Goal: Transaction & Acquisition: Purchase product/service

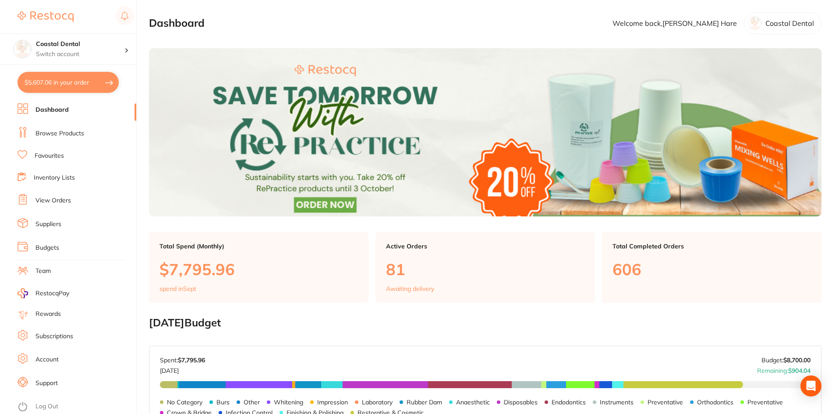
click at [50, 156] on link "Favourites" at bounding box center [49, 156] width 29 height 9
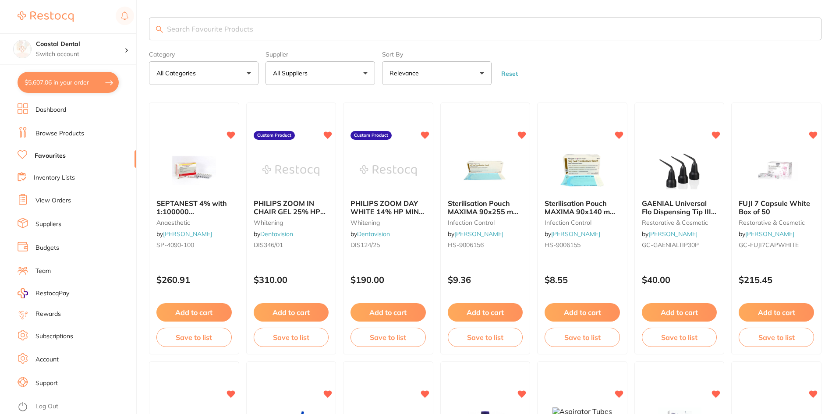
click at [251, 32] on input "search" at bounding box center [485, 29] width 672 height 23
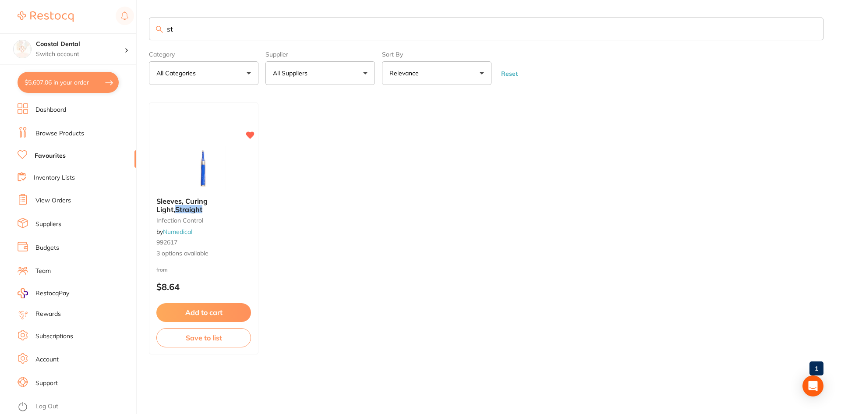
type input "s"
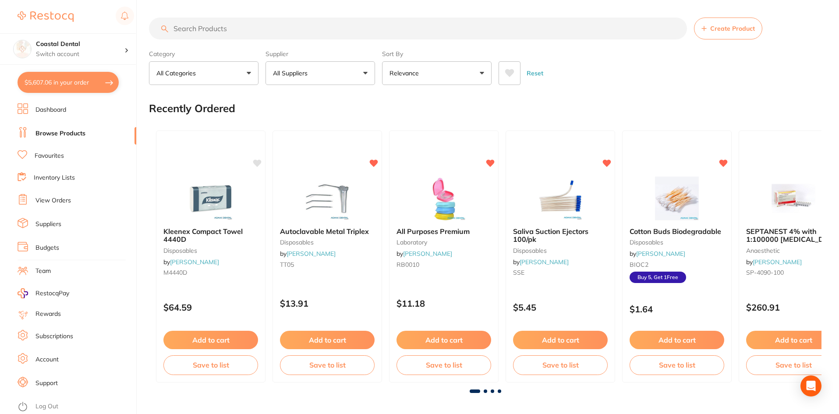
click at [201, 28] on input "search" at bounding box center [418, 29] width 538 height 22
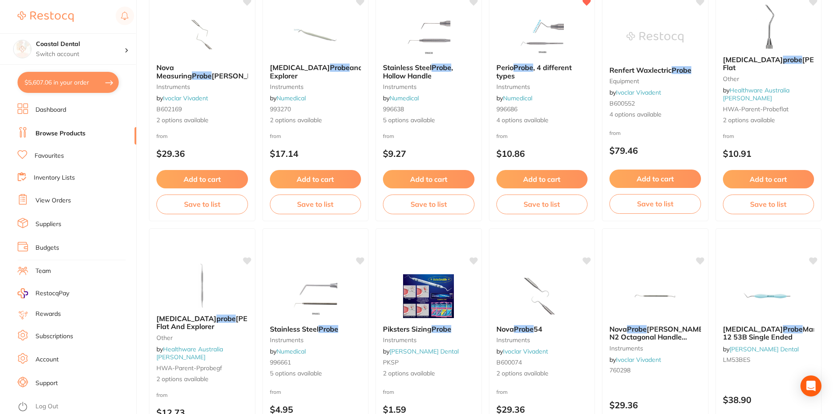
scroll to position [175, 0]
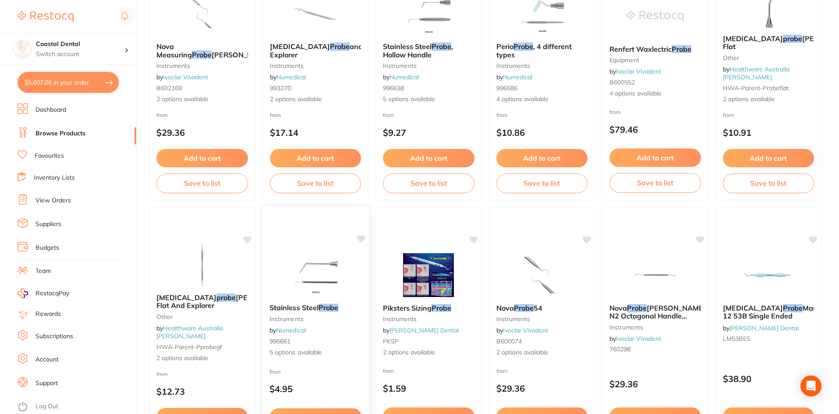
type input "probe"
click at [329, 341] on small "996661" at bounding box center [315, 341] width 92 height 7
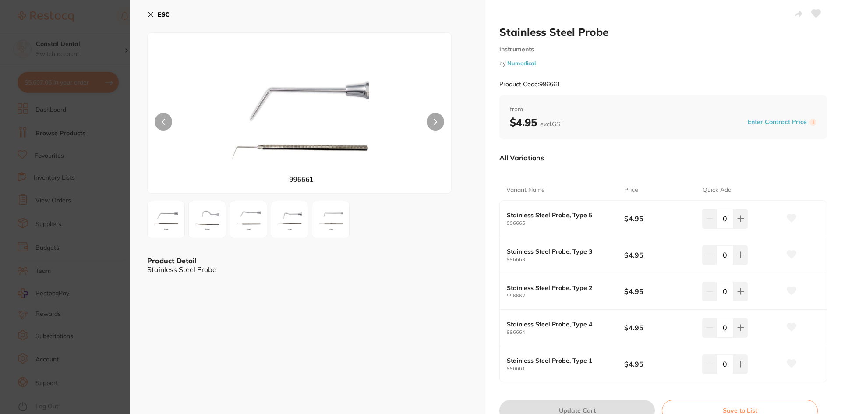
click at [158, 236] on button at bounding box center [166, 220] width 38 height 38
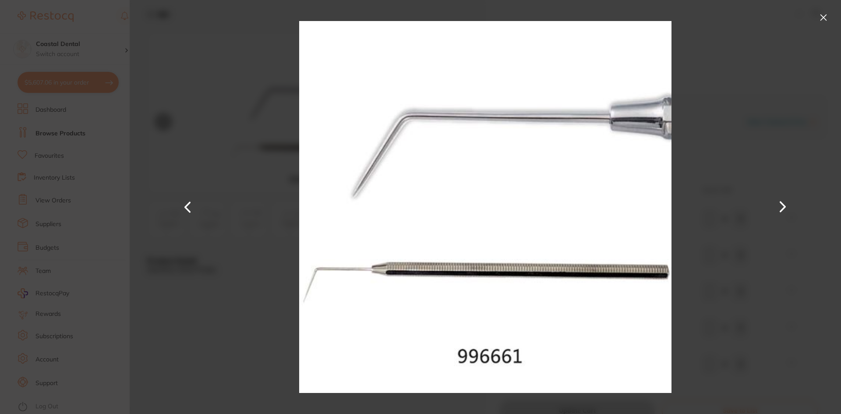
click at [784, 207] on button at bounding box center [782, 206] width 21 height 207
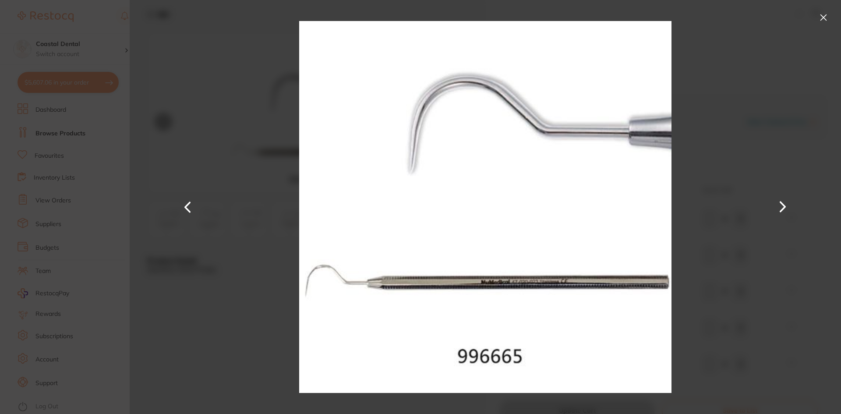
click at [783, 207] on button at bounding box center [782, 206] width 21 height 207
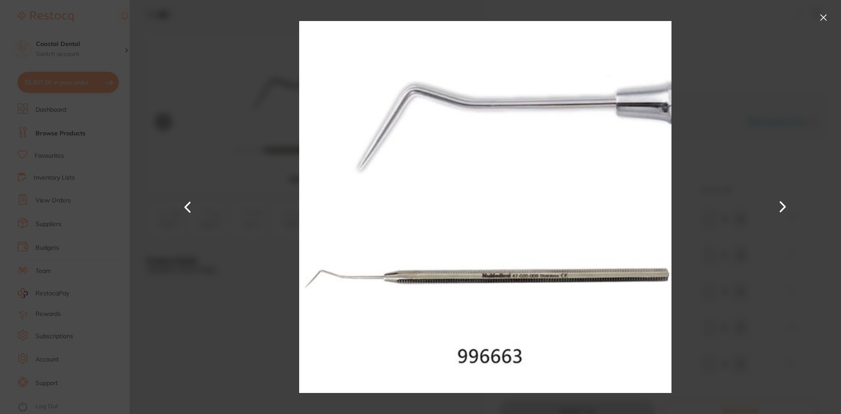
click at [783, 207] on button at bounding box center [782, 206] width 21 height 207
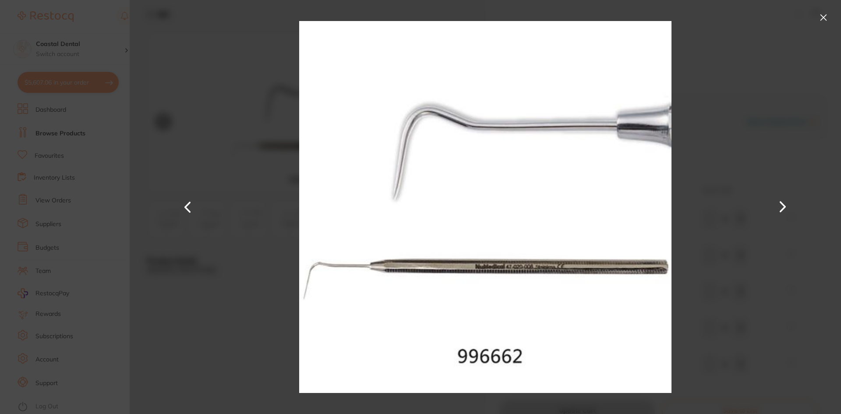
click at [783, 207] on button at bounding box center [782, 206] width 21 height 207
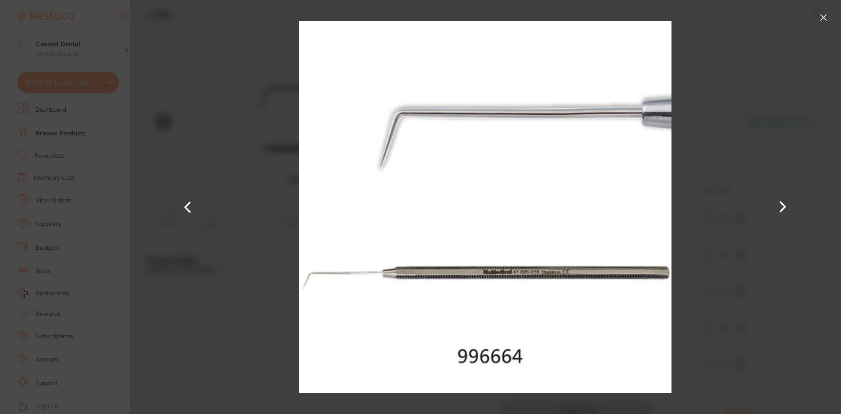
click at [783, 207] on button at bounding box center [782, 206] width 21 height 207
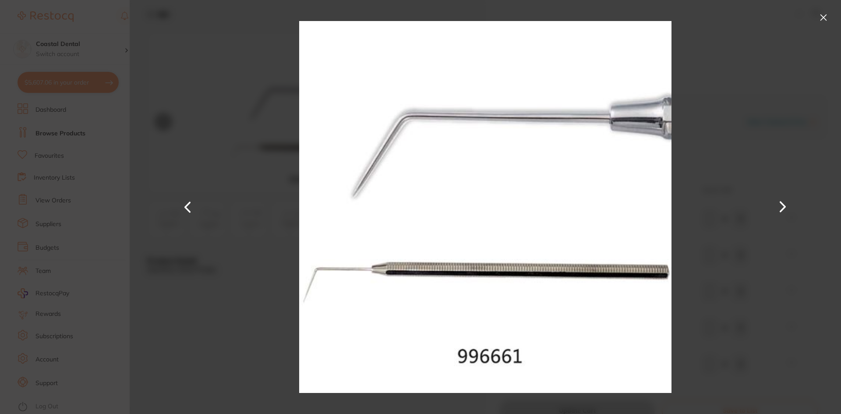
click at [822, 17] on button at bounding box center [823, 18] width 14 height 14
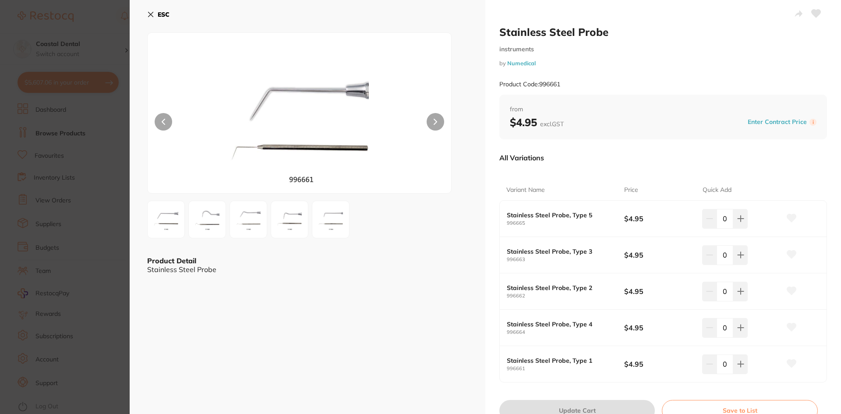
click at [208, 230] on img at bounding box center [207, 220] width 32 height 32
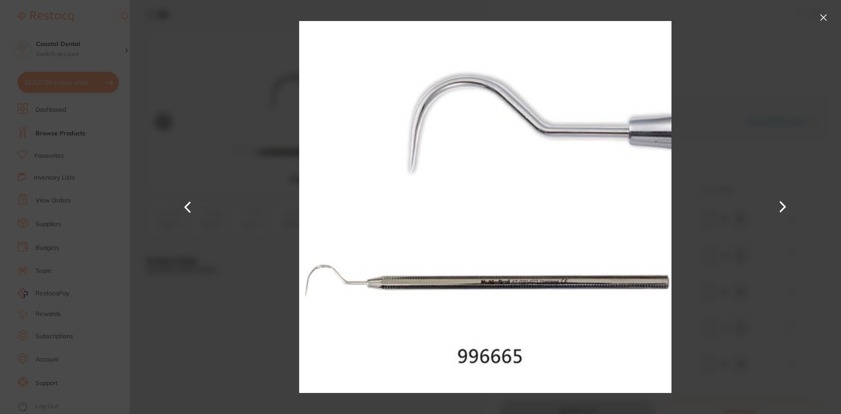
click at [823, 17] on button at bounding box center [823, 18] width 14 height 14
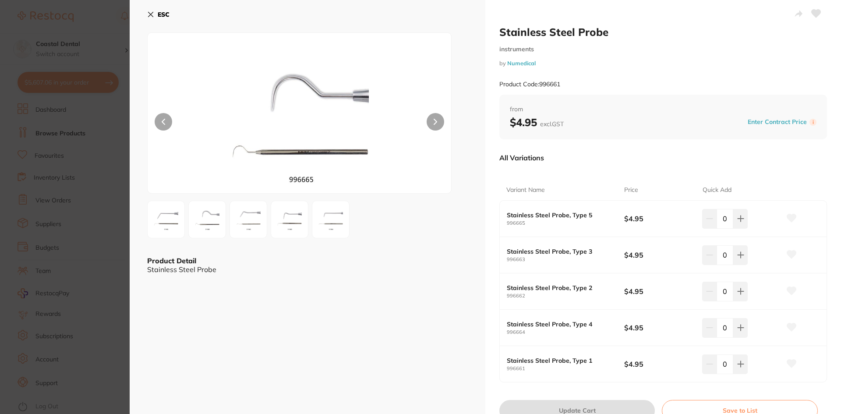
click at [247, 231] on img at bounding box center [249, 220] width 32 height 32
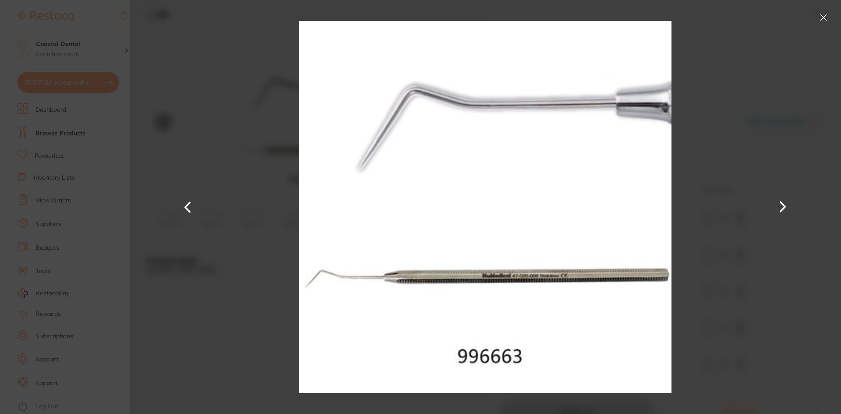
click at [824, 20] on button at bounding box center [823, 18] width 14 height 14
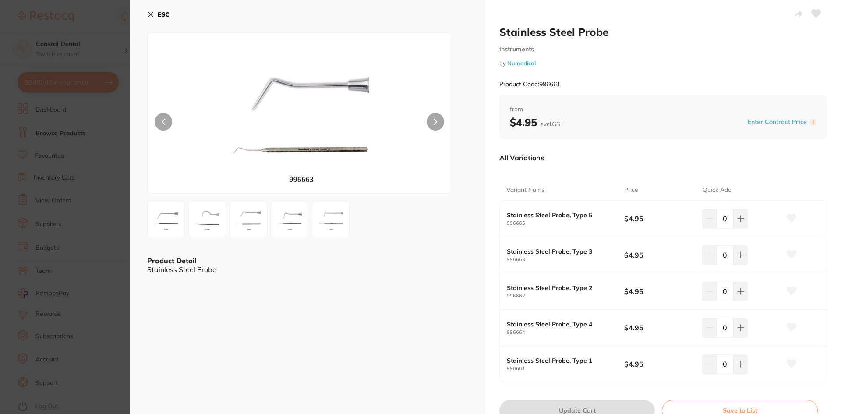
click at [152, 14] on icon at bounding box center [150, 14] width 5 height 5
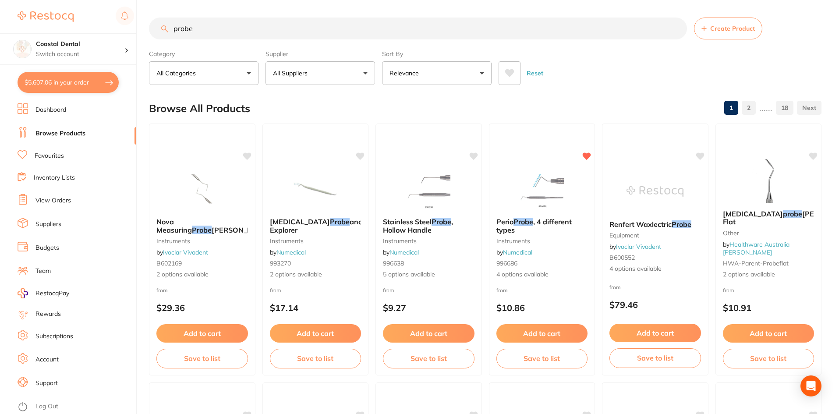
click at [466, 279] on span "5 options available" at bounding box center [429, 274] width 92 height 9
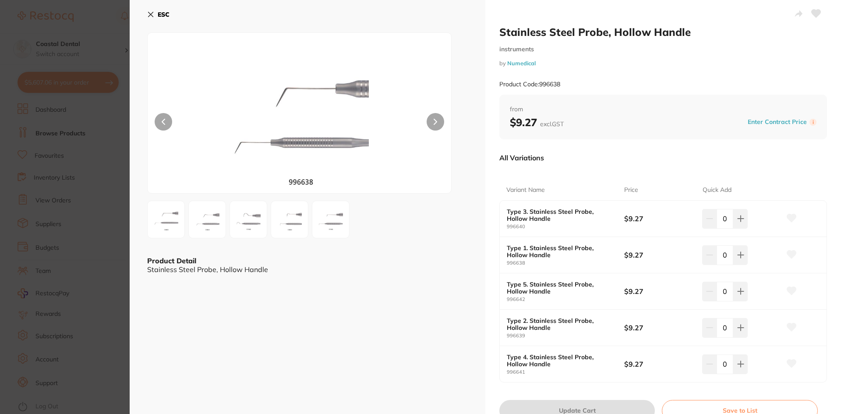
click at [171, 218] on img at bounding box center [166, 220] width 32 height 32
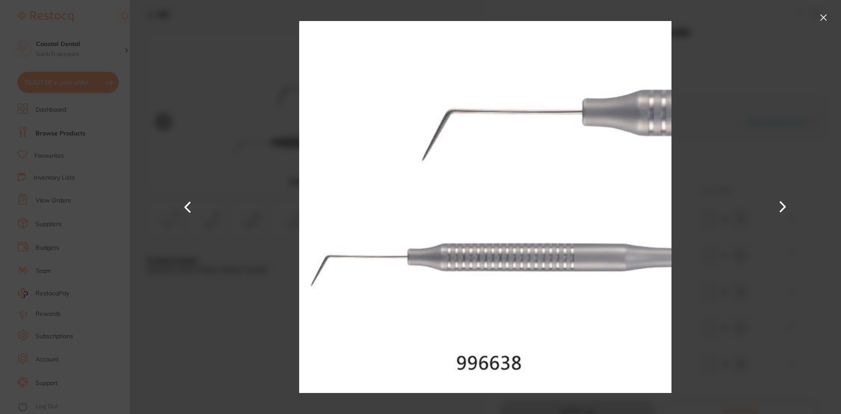
click at [779, 207] on button at bounding box center [782, 206] width 21 height 207
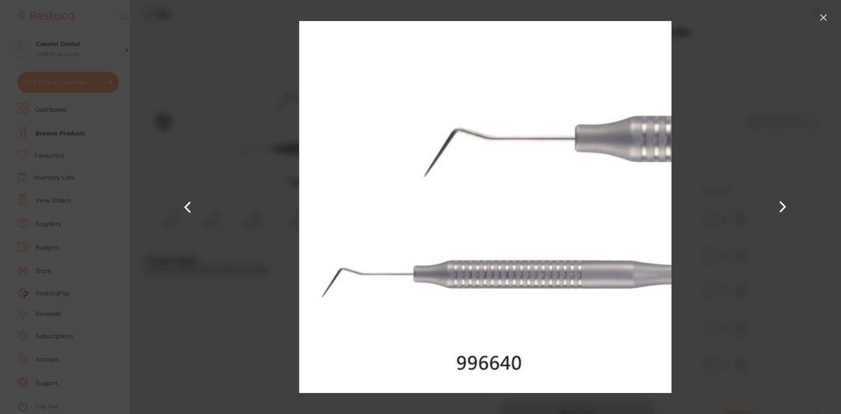
click at [783, 204] on button at bounding box center [782, 206] width 21 height 207
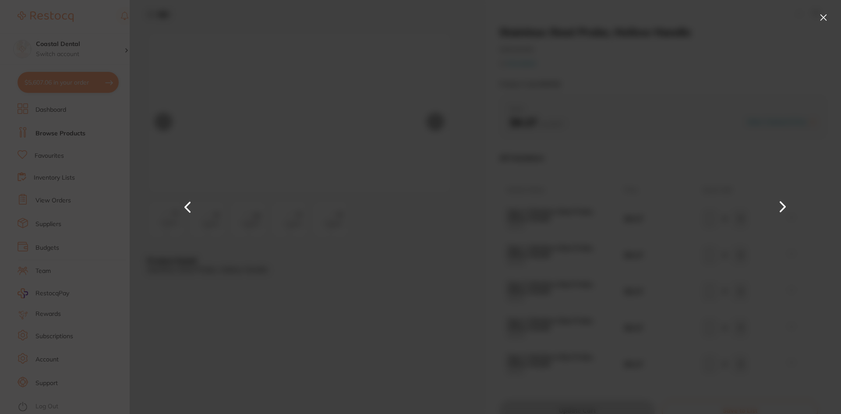
click at [783, 204] on button at bounding box center [782, 206] width 21 height 207
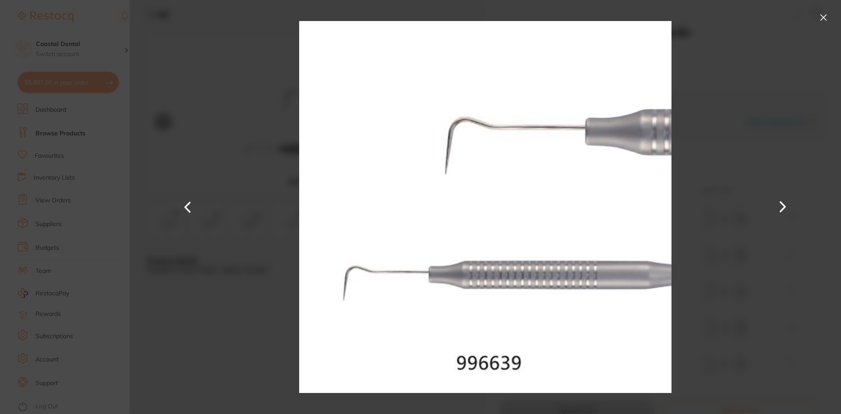
click at [825, 17] on button at bounding box center [823, 18] width 14 height 14
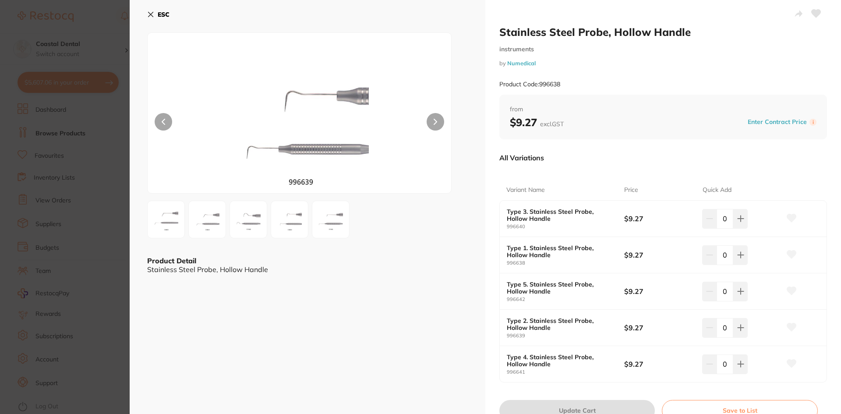
click at [149, 15] on icon at bounding box center [150, 14] width 7 height 7
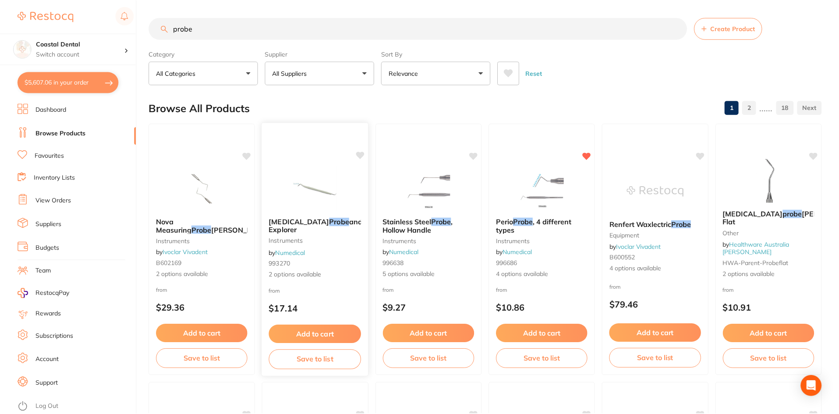
scroll to position [2, 0]
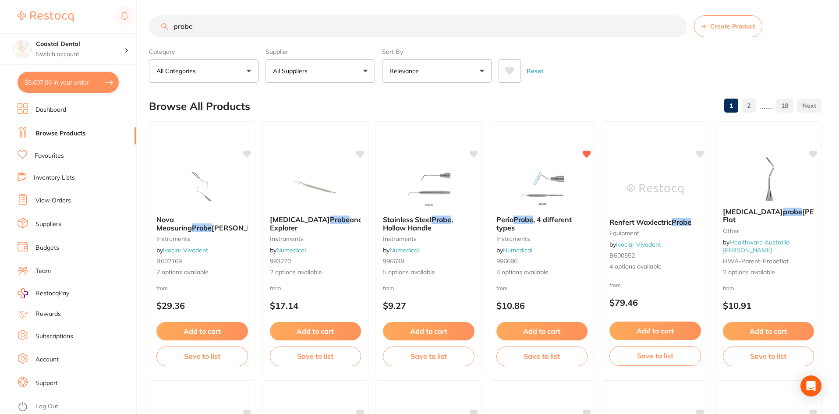
click at [62, 81] on button "$5,607.06 in your order" at bounding box center [68, 82] width 101 height 21
checkbox input "true"
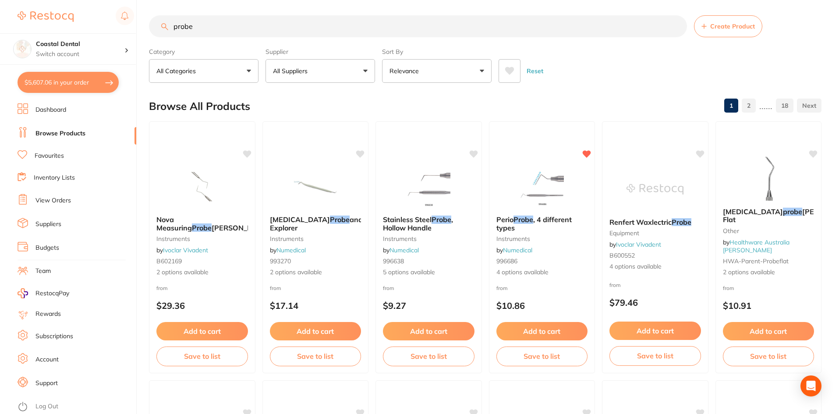
checkbox input "true"
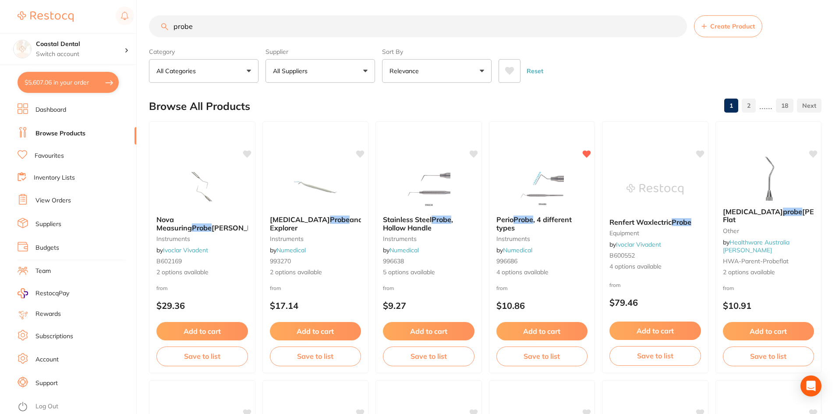
checkbox input "true"
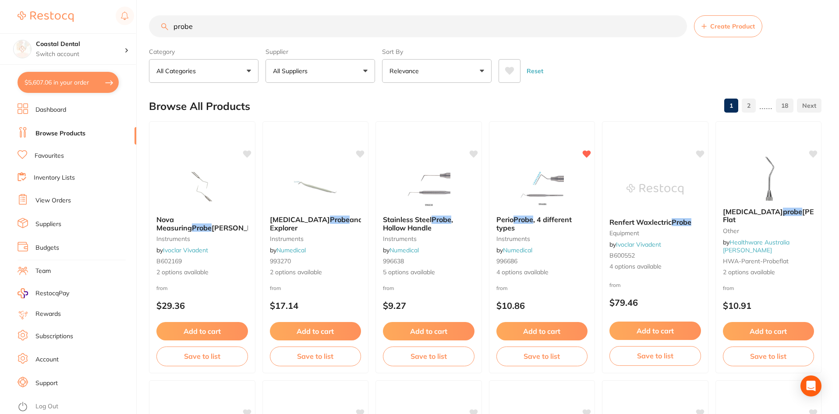
checkbox input "true"
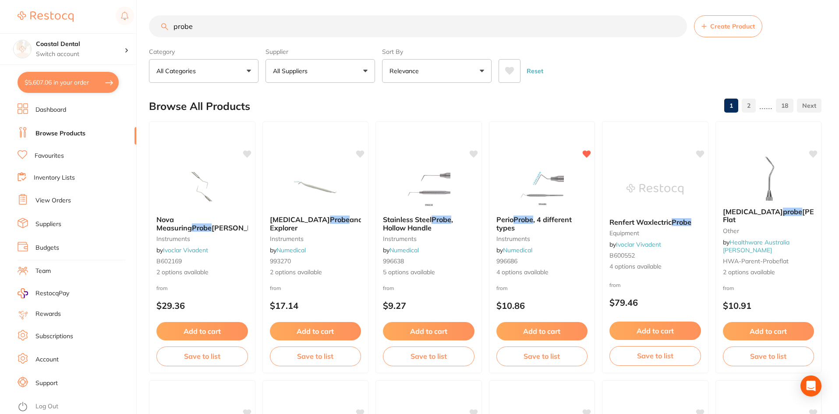
checkbox input "true"
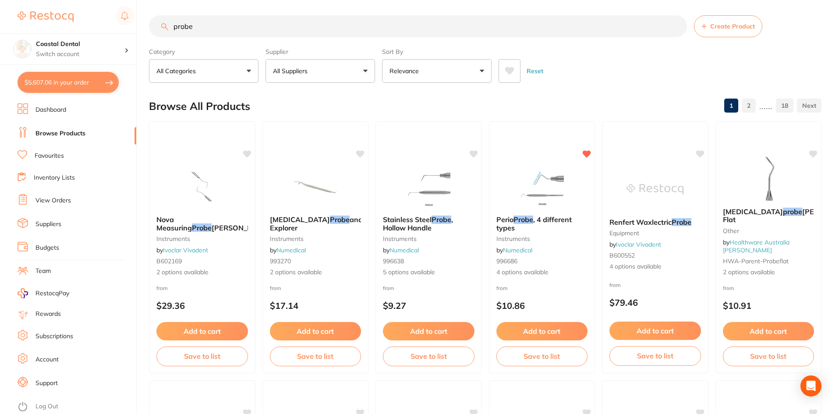
checkbox input "true"
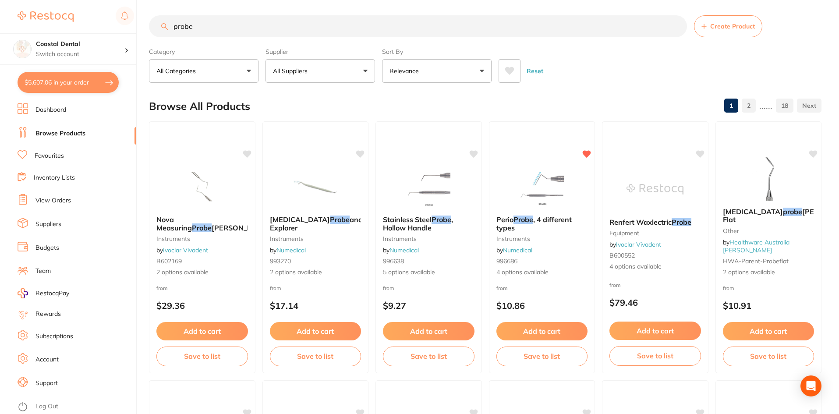
checkbox input "true"
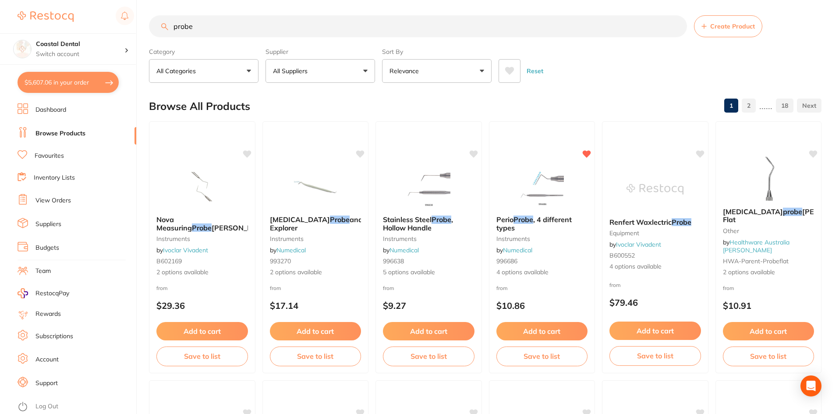
checkbox input "true"
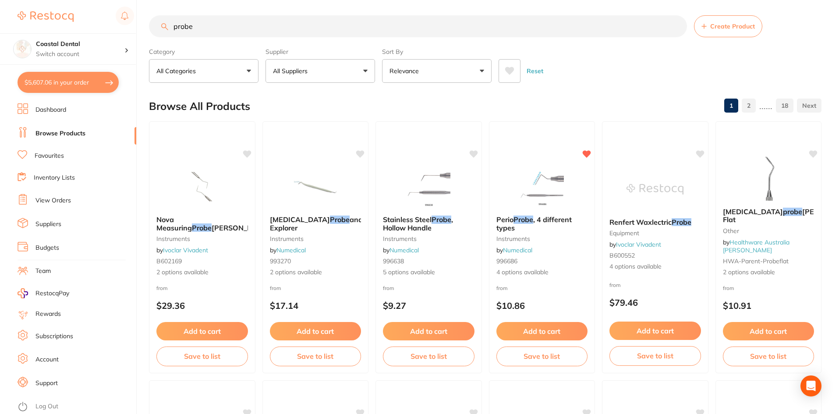
checkbox input "true"
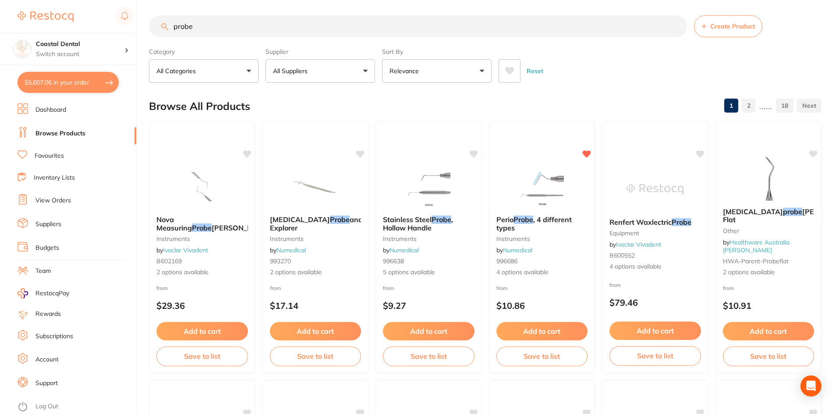
checkbox input "true"
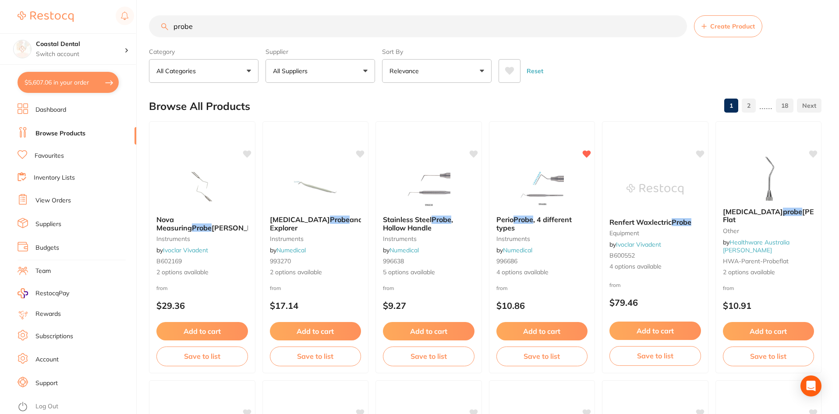
checkbox input "true"
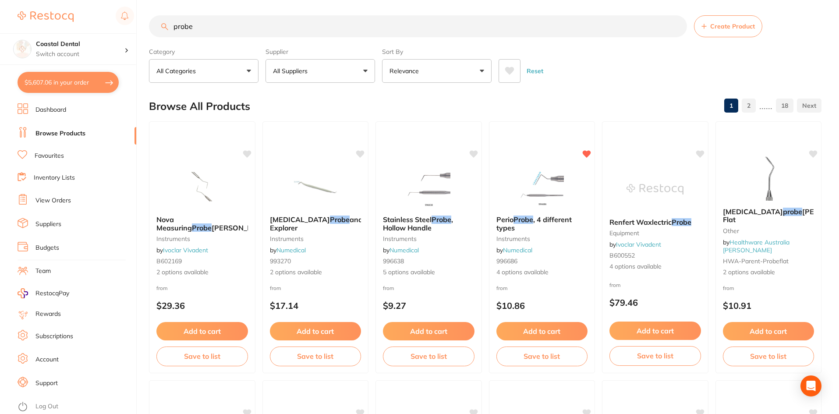
checkbox input "true"
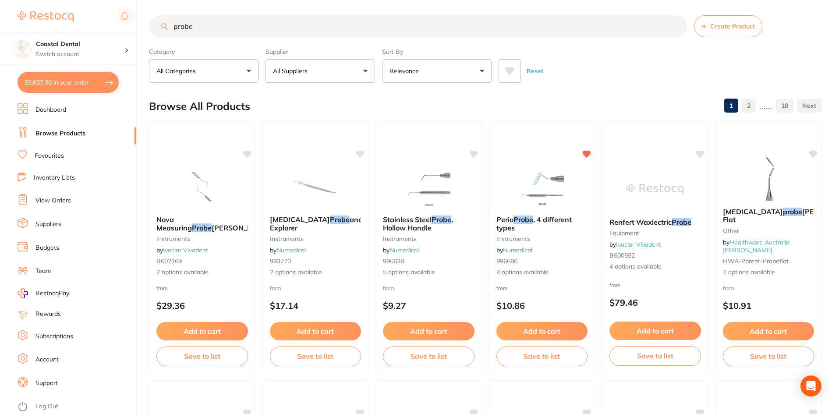
checkbox input "true"
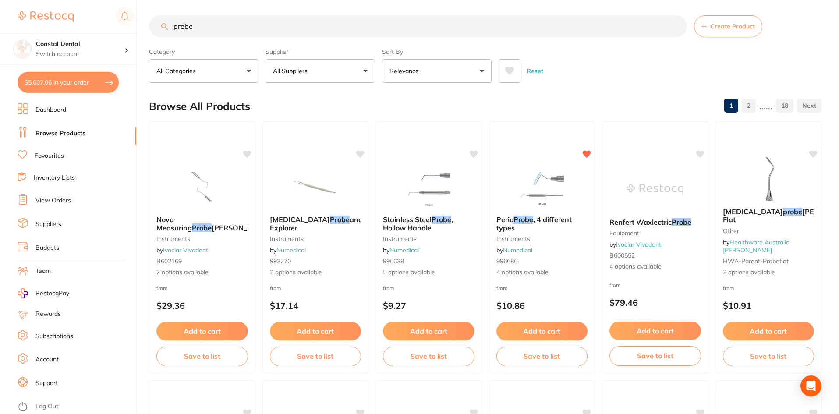
checkbox input "true"
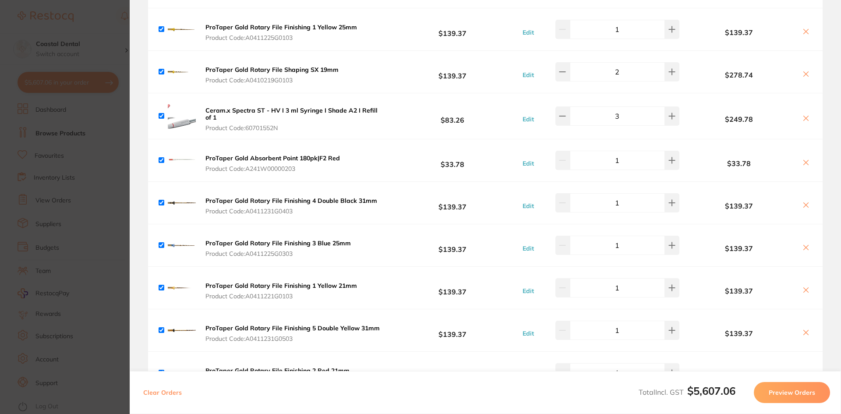
scroll to position [0, 0]
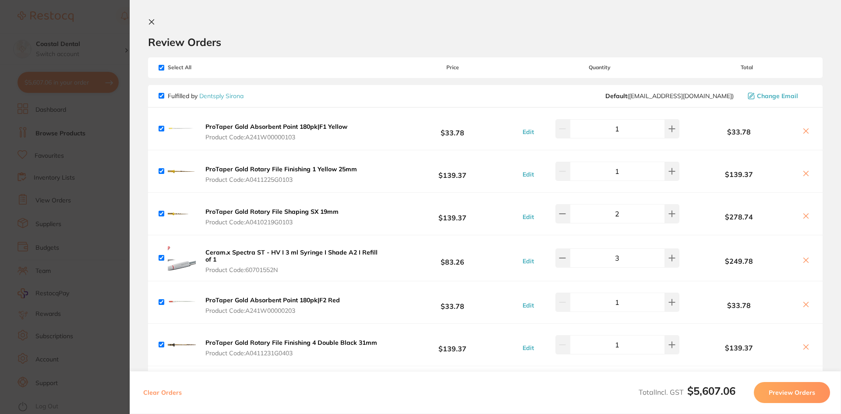
click at [152, 22] on icon at bounding box center [151, 22] width 5 height 5
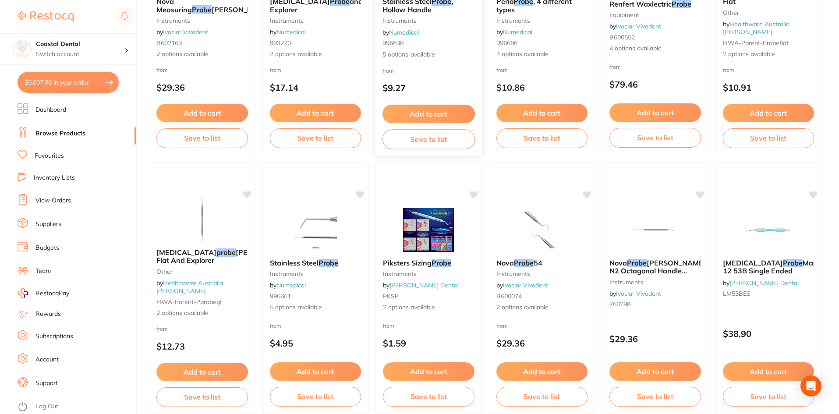
scroll to position [221, 0]
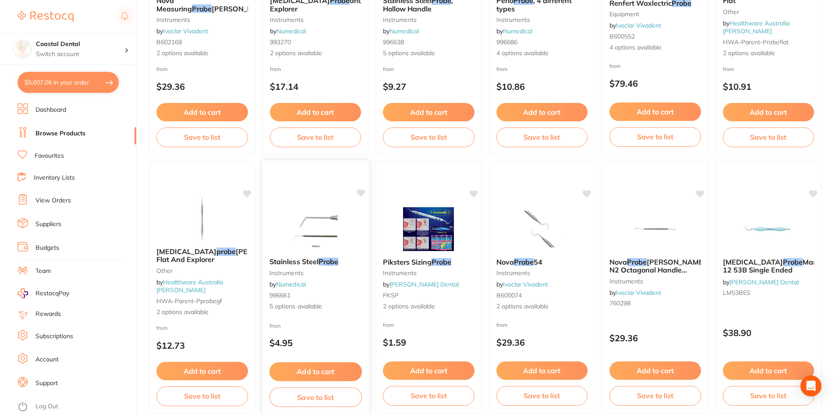
click at [340, 310] on span "5 options available" at bounding box center [315, 306] width 92 height 9
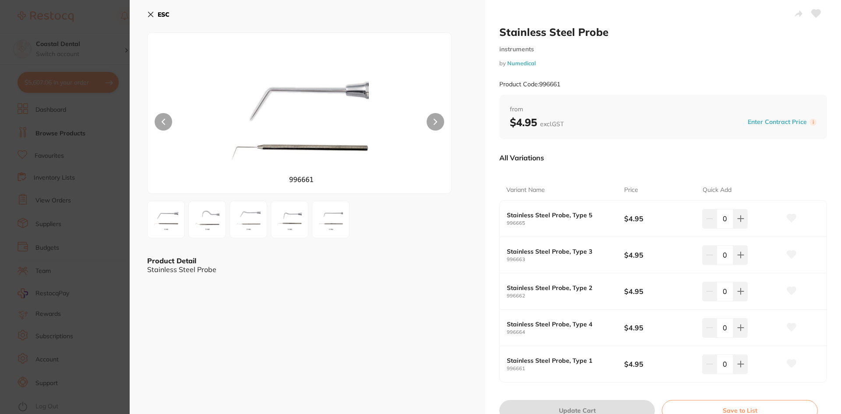
click at [159, 233] on img at bounding box center [166, 220] width 32 height 32
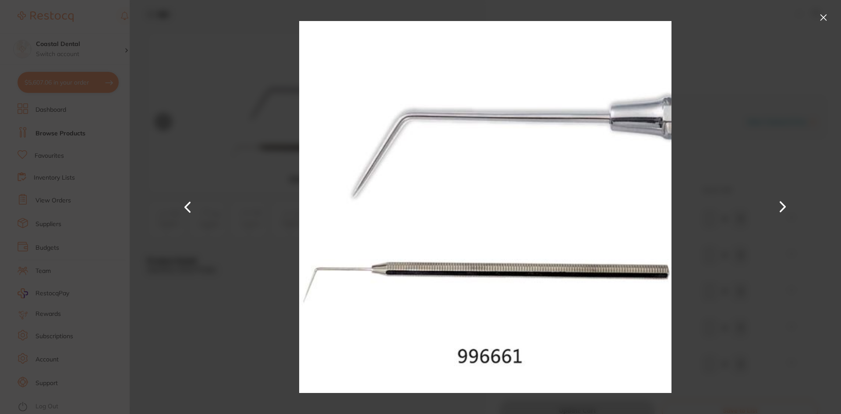
click at [782, 205] on button at bounding box center [782, 206] width 21 height 207
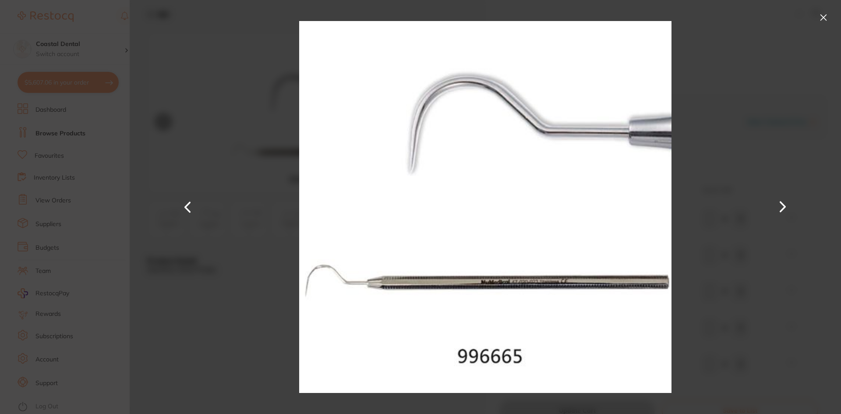
click at [782, 205] on button at bounding box center [782, 206] width 21 height 207
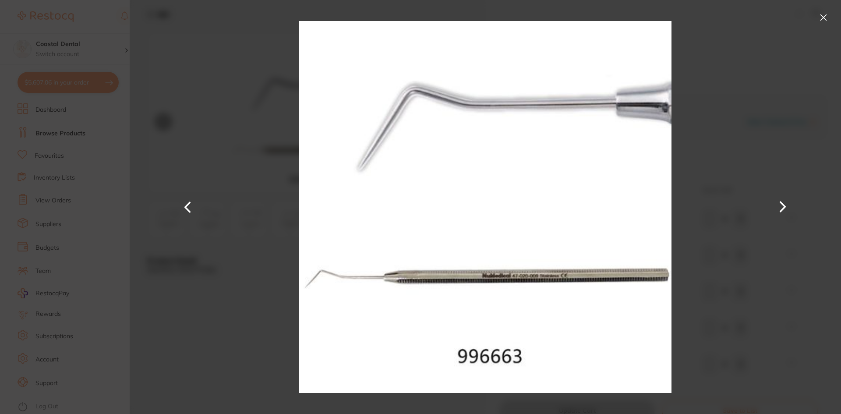
click at [782, 205] on button at bounding box center [782, 206] width 21 height 207
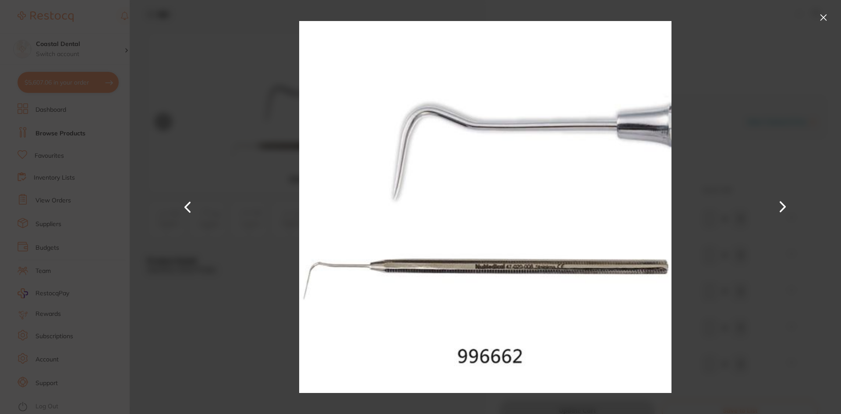
click at [782, 205] on button at bounding box center [782, 206] width 21 height 207
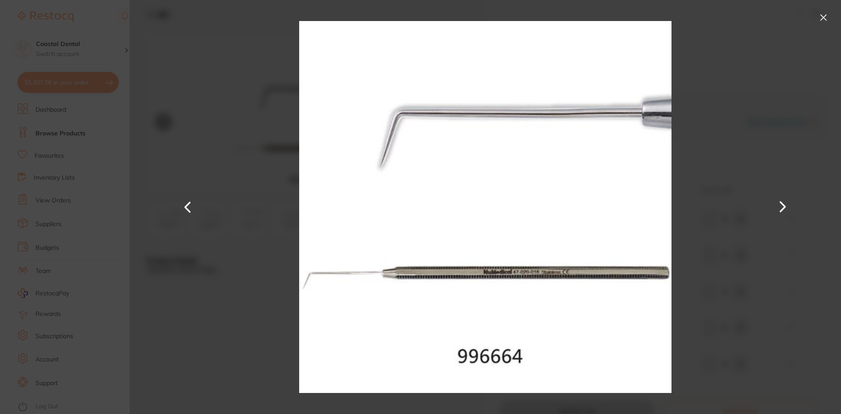
click at [826, 20] on button at bounding box center [823, 18] width 14 height 14
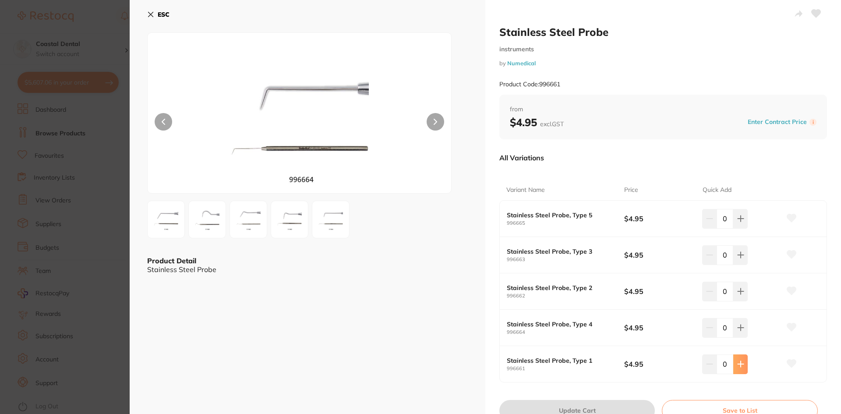
click at [740, 366] on icon at bounding box center [740, 363] width 7 height 7
type input "1"
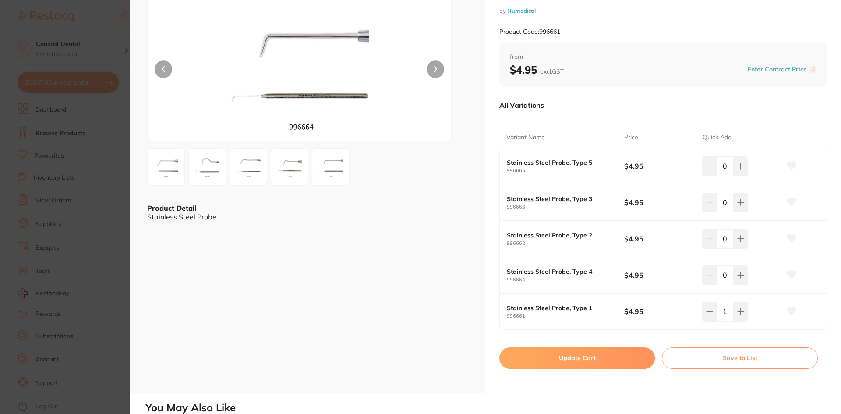
scroll to position [88, 0]
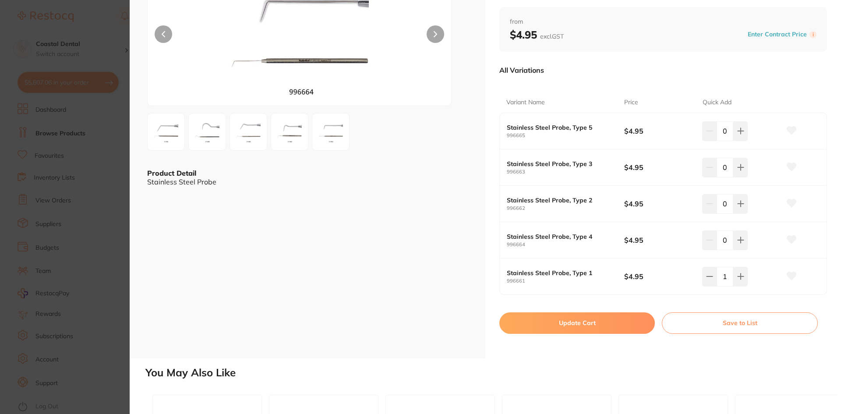
click at [562, 326] on button "Update Cart" at bounding box center [576, 322] width 155 height 21
checkbox input "false"
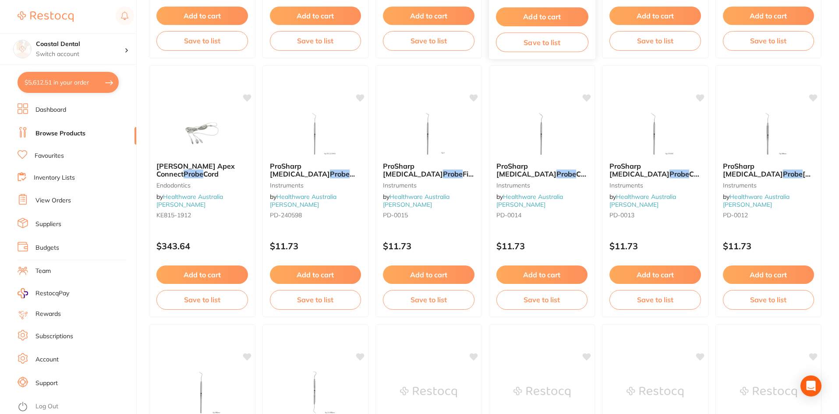
scroll to position [1403, 0]
